Goal: Task Accomplishment & Management: Manage account settings

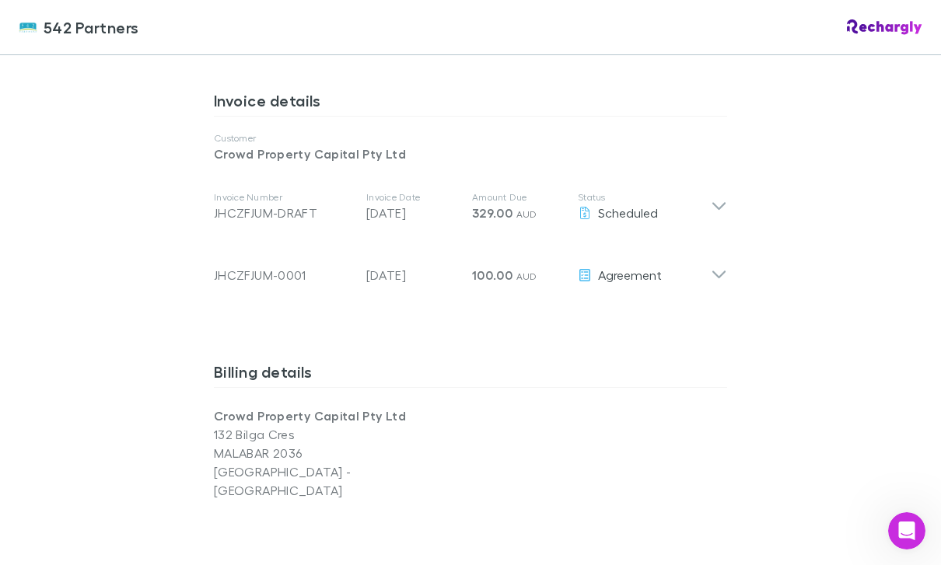
scroll to position [793, 0]
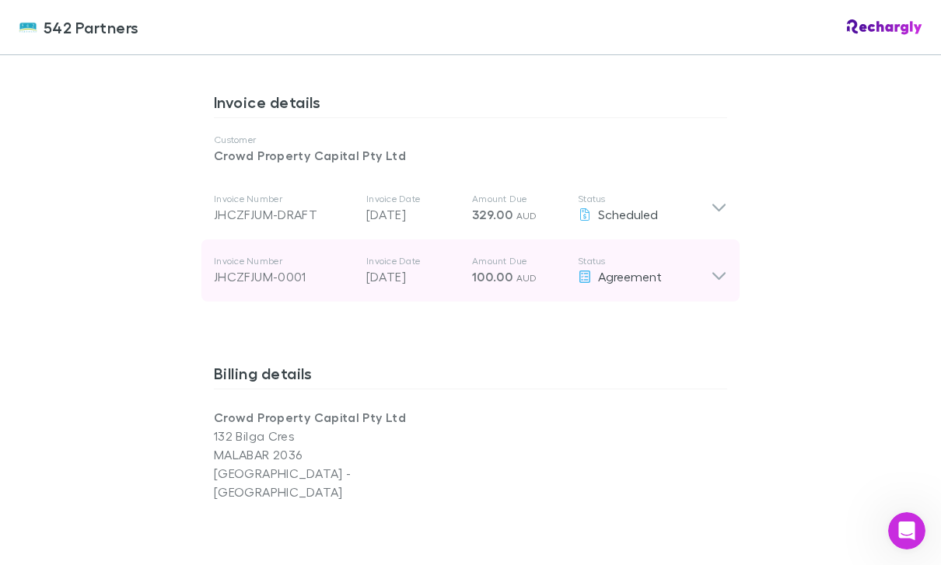
click at [714, 273] on icon at bounding box center [718, 277] width 13 height 8
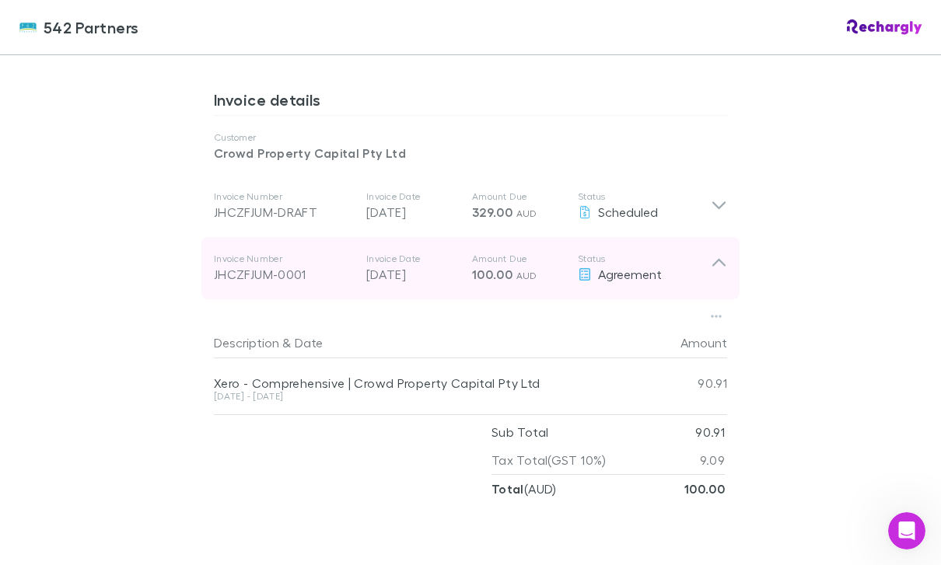
scroll to position [783, 0]
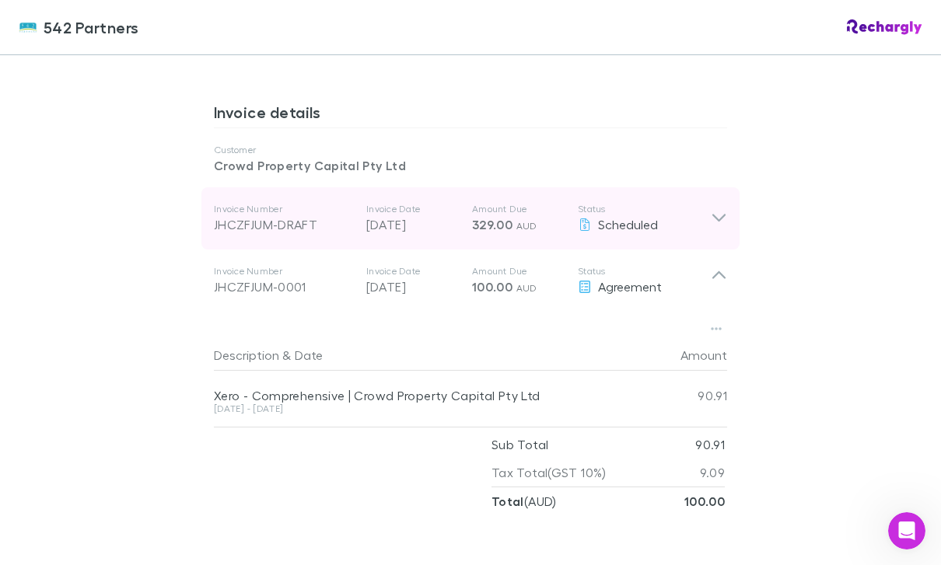
click at [722, 209] on icon at bounding box center [719, 218] width 16 height 19
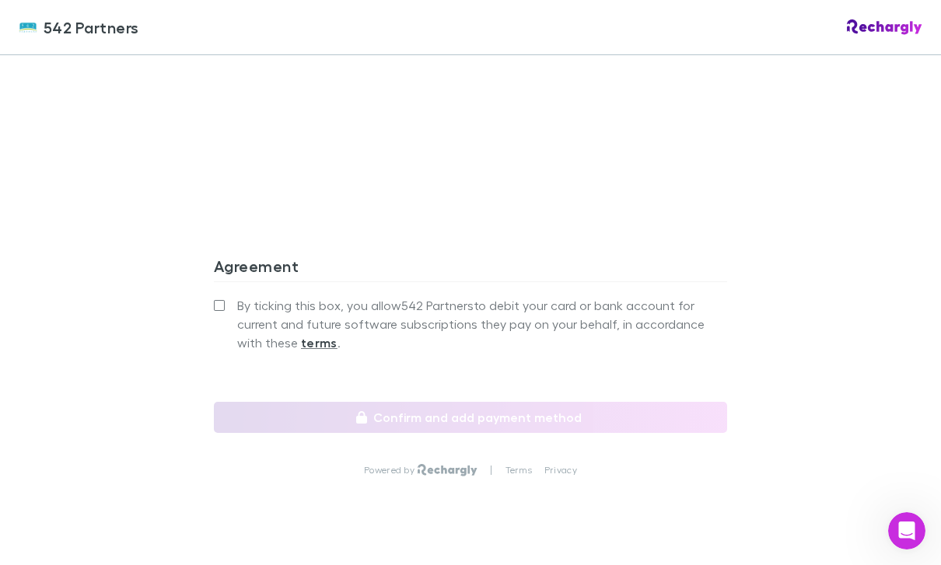
scroll to position [1840, 0]
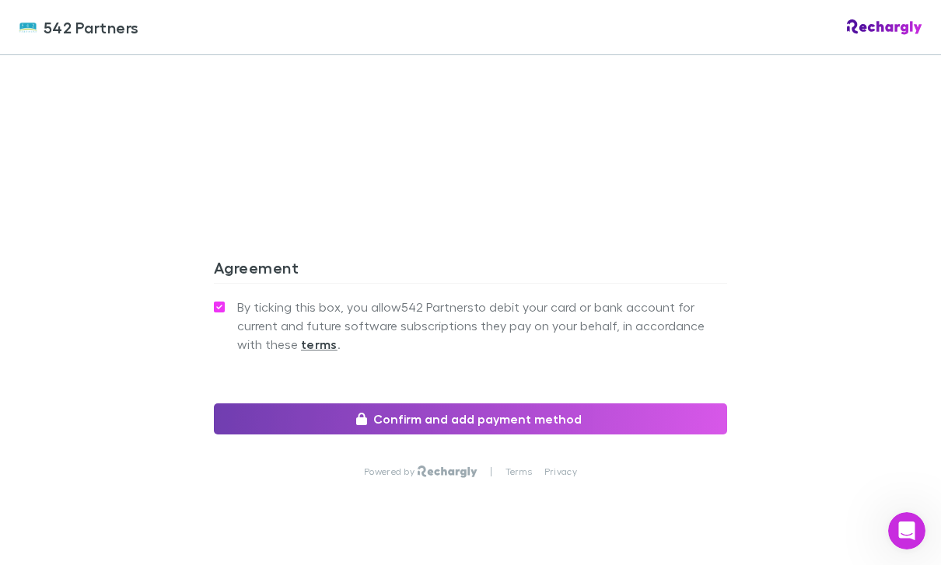
click at [648, 403] on button "Confirm and add payment method" at bounding box center [470, 418] width 513 height 31
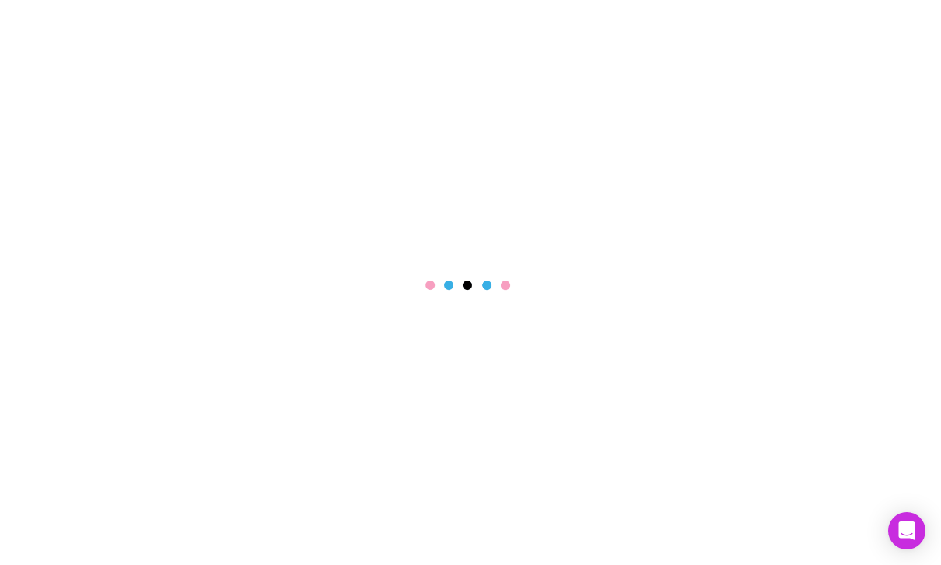
scroll to position [50, 0]
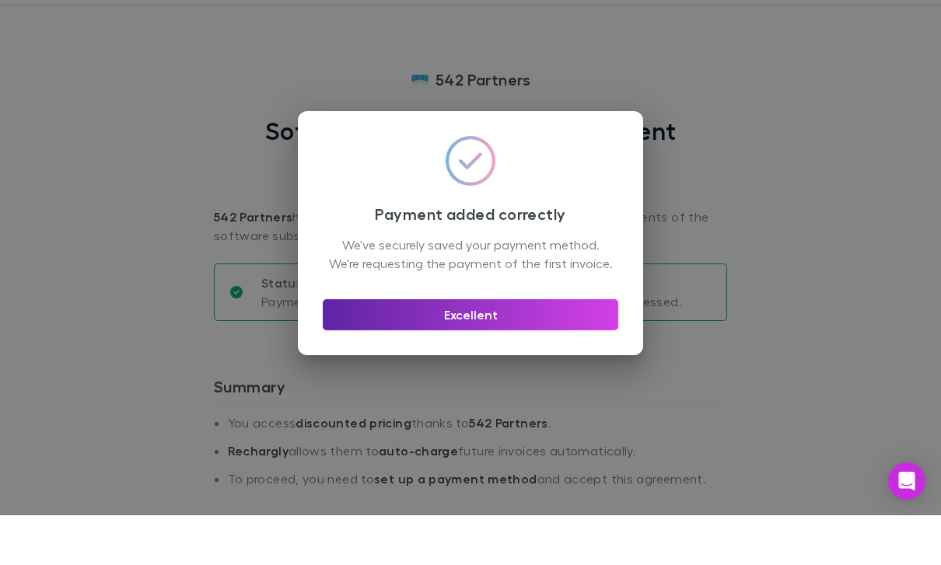
click at [565, 386] on div "Payment added correctly We've securely saved your payment method. We're request…" at bounding box center [470, 282] width 941 height 565
